Goal: Navigation & Orientation: Understand site structure

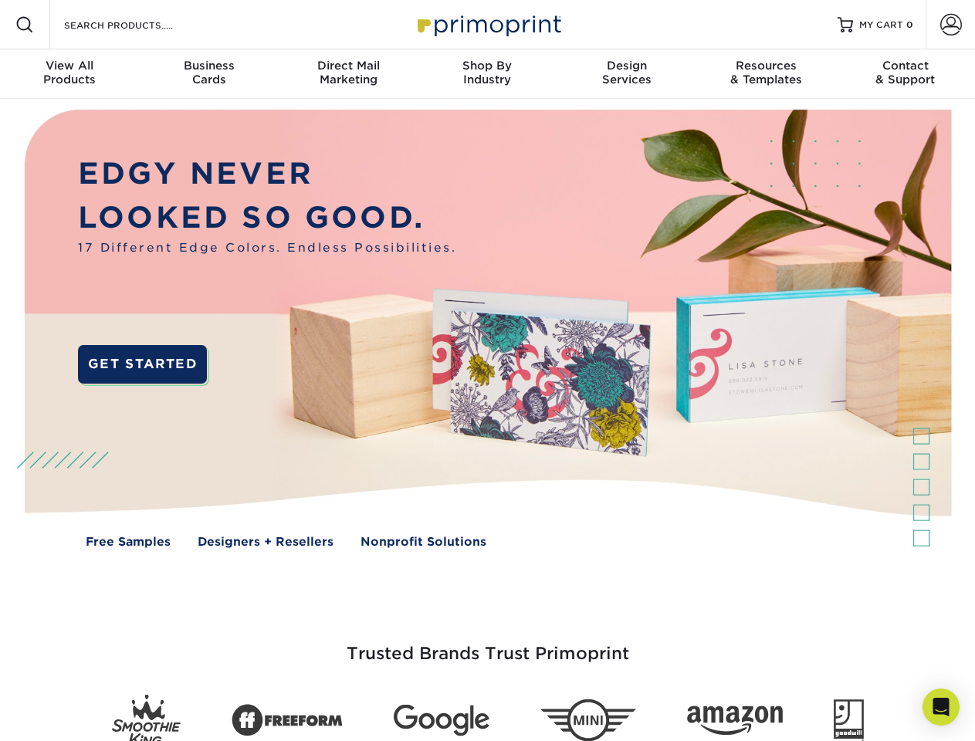
click at [487, 371] on img at bounding box center [487, 340] width 965 height 482
click at [25, 25] on span at bounding box center [24, 24] width 19 height 19
click at [950, 25] on span at bounding box center [951, 25] width 22 height 22
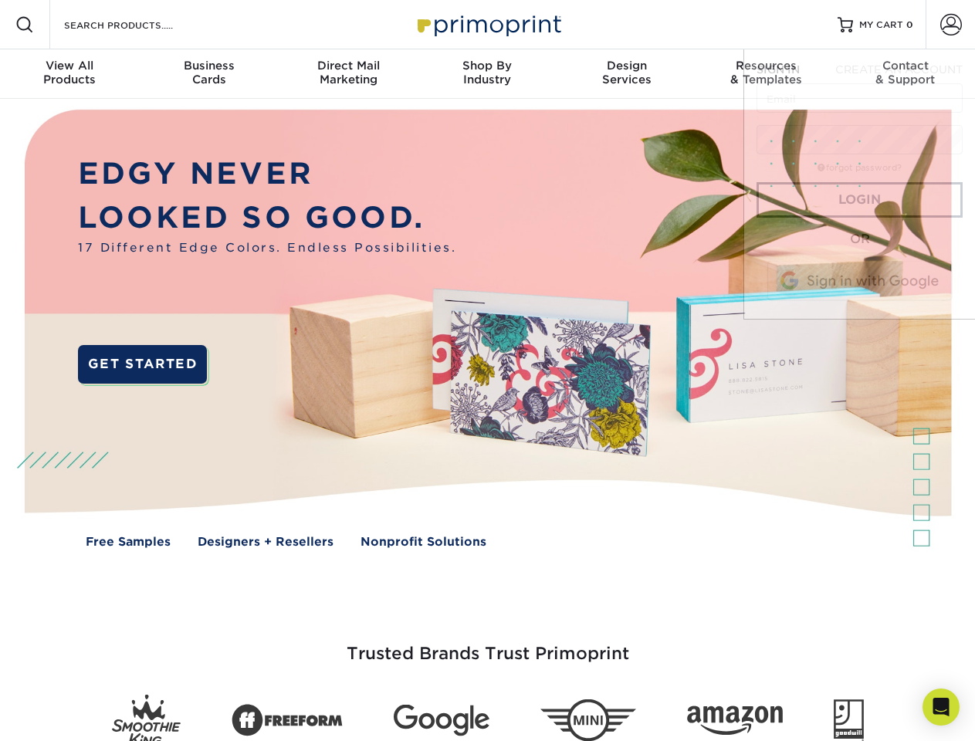
click at [69, 74] on div "View All Products" at bounding box center [69, 73] width 139 height 28
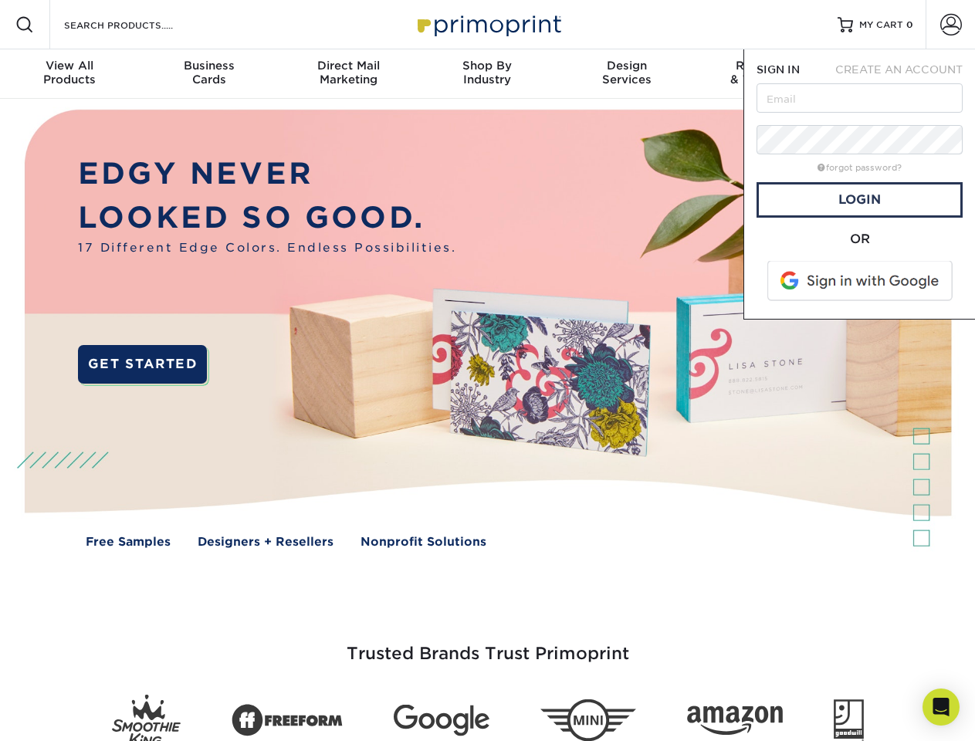
click at [208, 74] on div "Business Cards" at bounding box center [208, 73] width 139 height 28
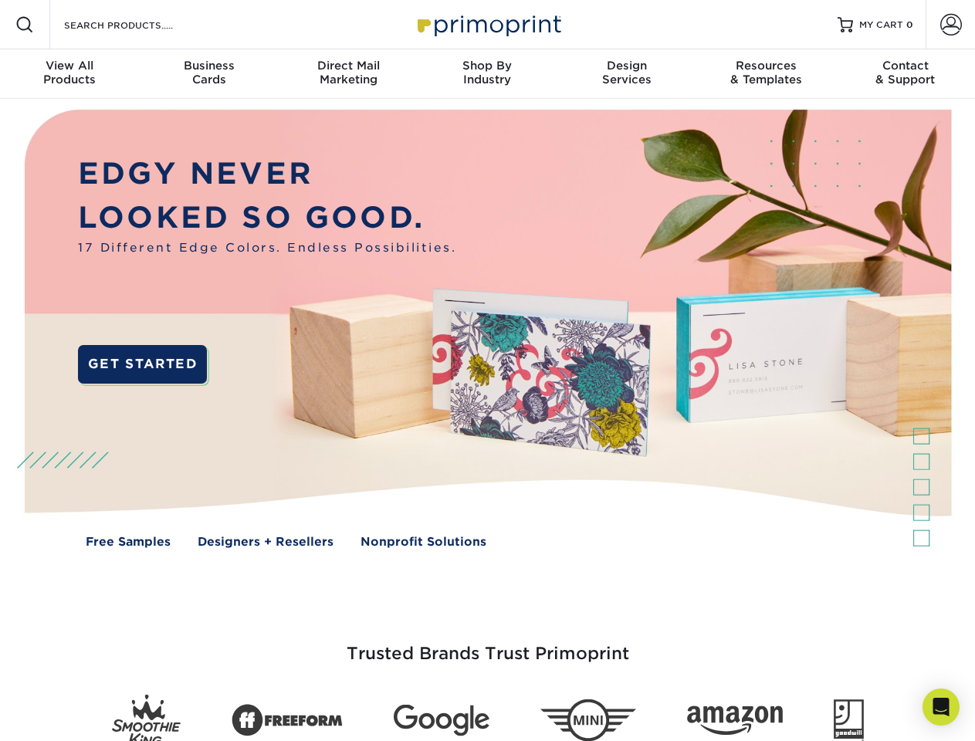
click at [348, 74] on div "Direct Mail Marketing" at bounding box center [348, 73] width 139 height 28
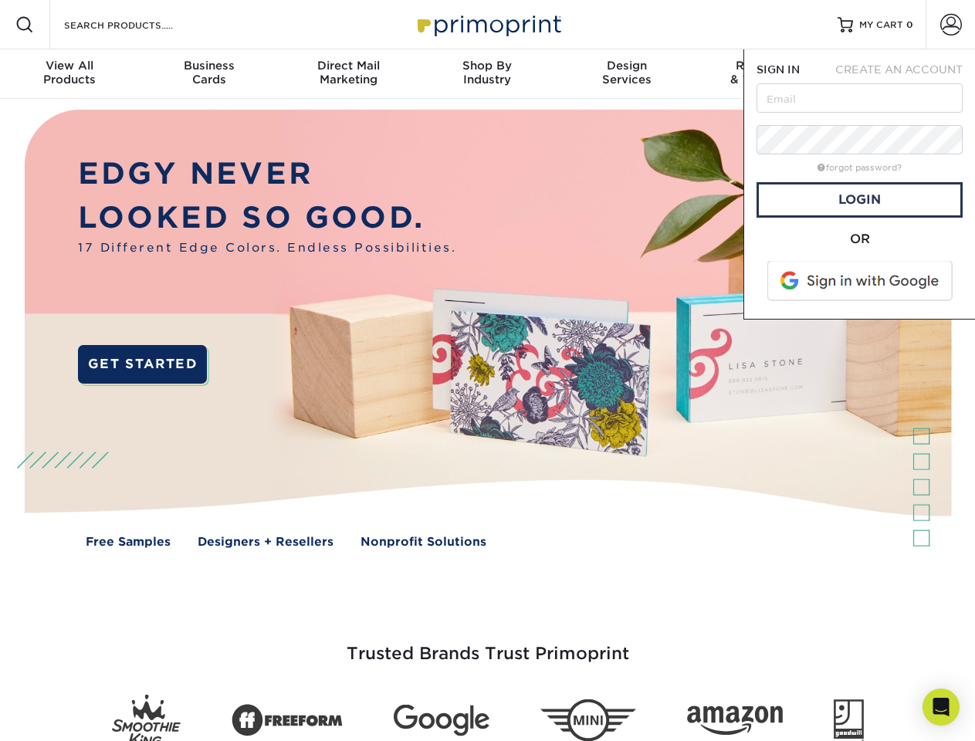
click at [487, 74] on div "Shop By Industry" at bounding box center [487, 73] width 139 height 28
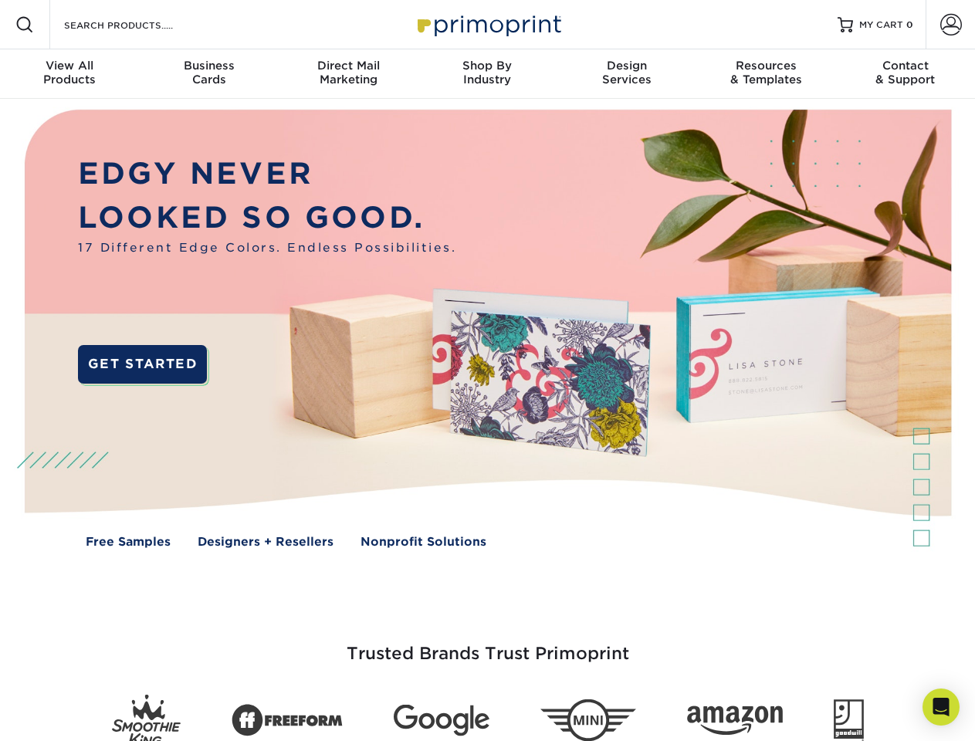
click at [627, 74] on div "Design Services" at bounding box center [626, 73] width 139 height 28
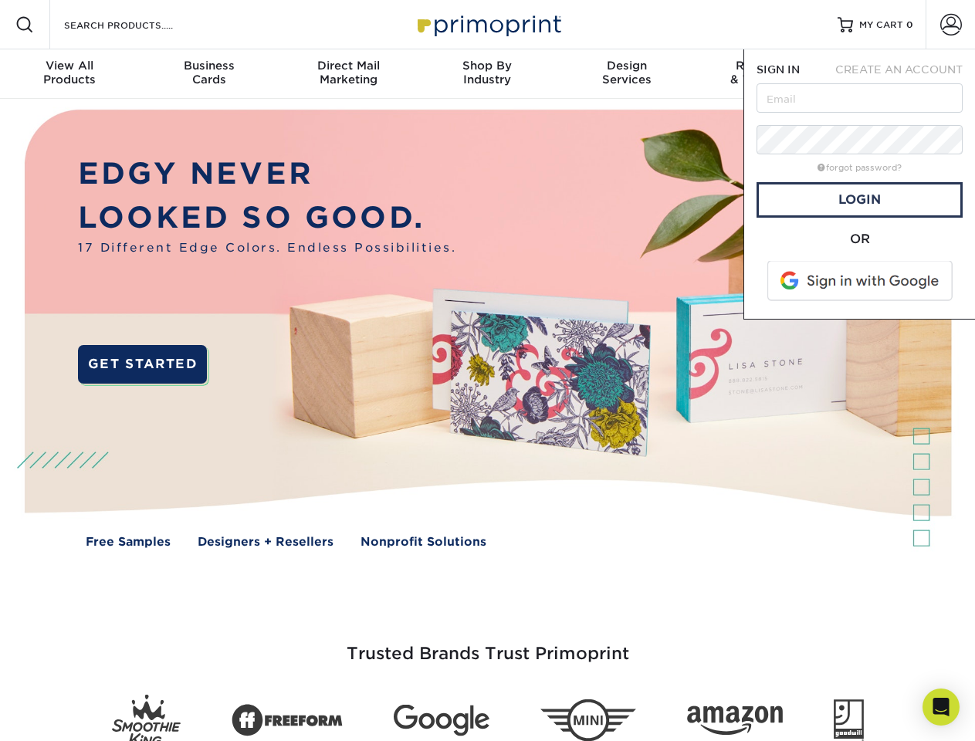
click at [766, 74] on span "SIGN IN" at bounding box center [777, 69] width 43 height 12
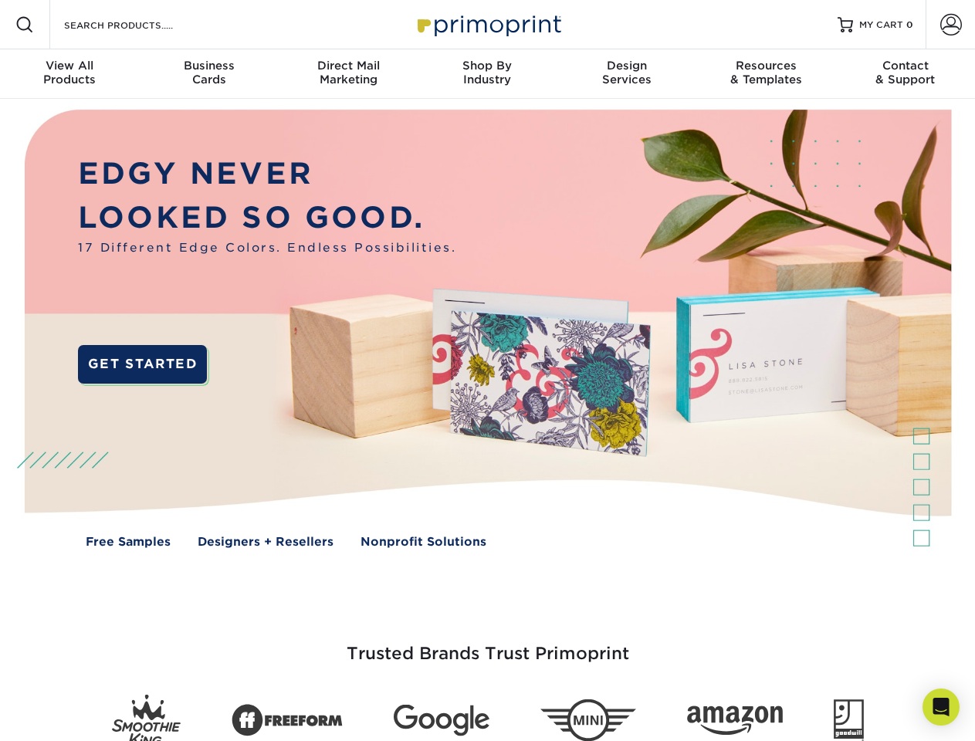
click at [905, 74] on div "Contact & Support" at bounding box center [905, 73] width 139 height 28
